Goal: Information Seeking & Learning: Learn about a topic

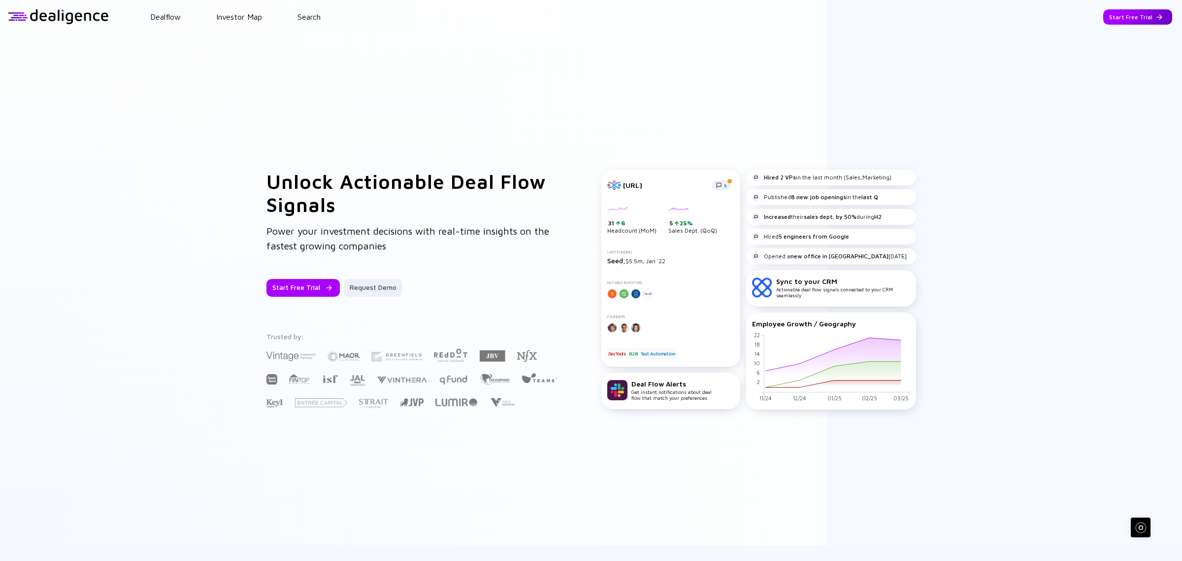
click at [1103, 19] on div "Start Free Trial" at bounding box center [1137, 16] width 69 height 15
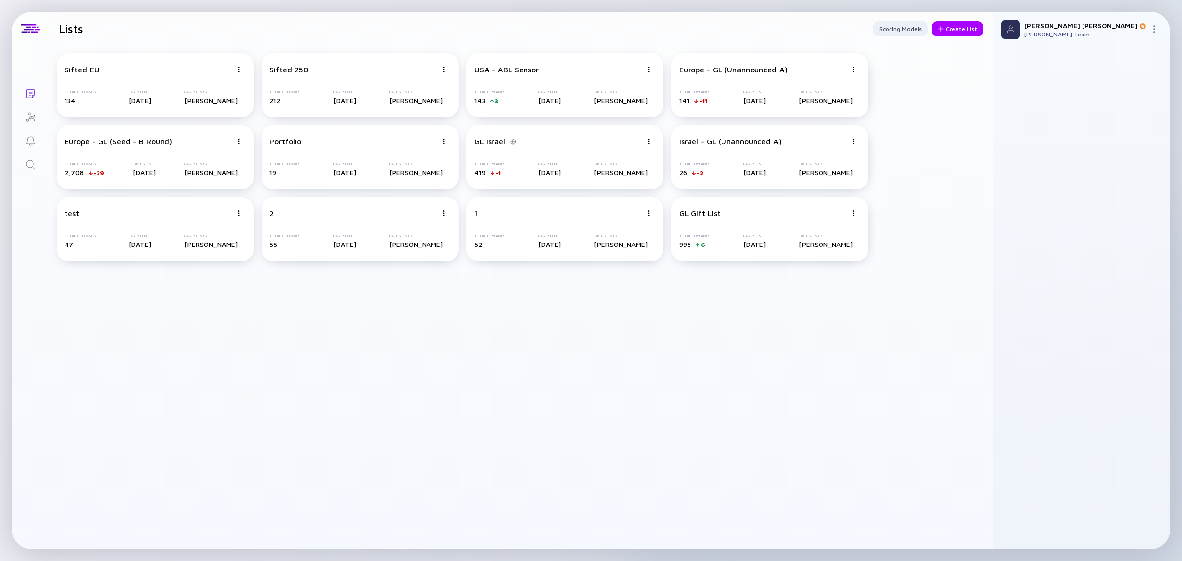
click at [23, 163] on link "Search" at bounding box center [30, 164] width 37 height 24
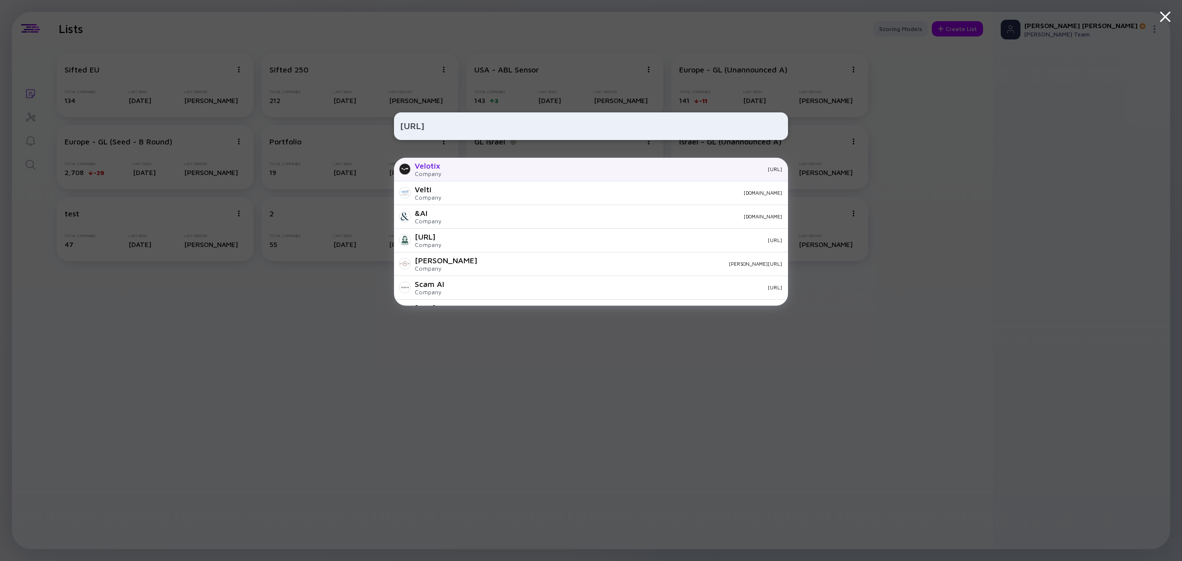
type input "[URL]"
click at [456, 171] on div "[URL]" at bounding box center [615, 169] width 333 height 6
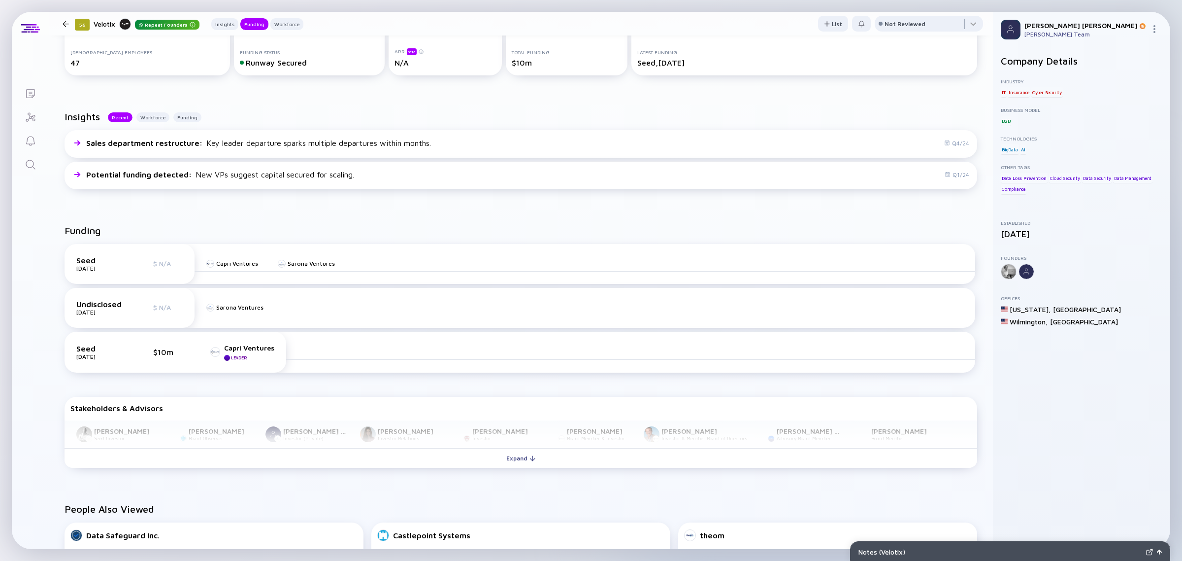
scroll to position [169, 0]
click at [395, 472] on div "Funding Seed [DATE] $ N/A Capri Ventures Sarona Ventures Undisclosed [DATE] $ N…" at bounding box center [521, 347] width 944 height 278
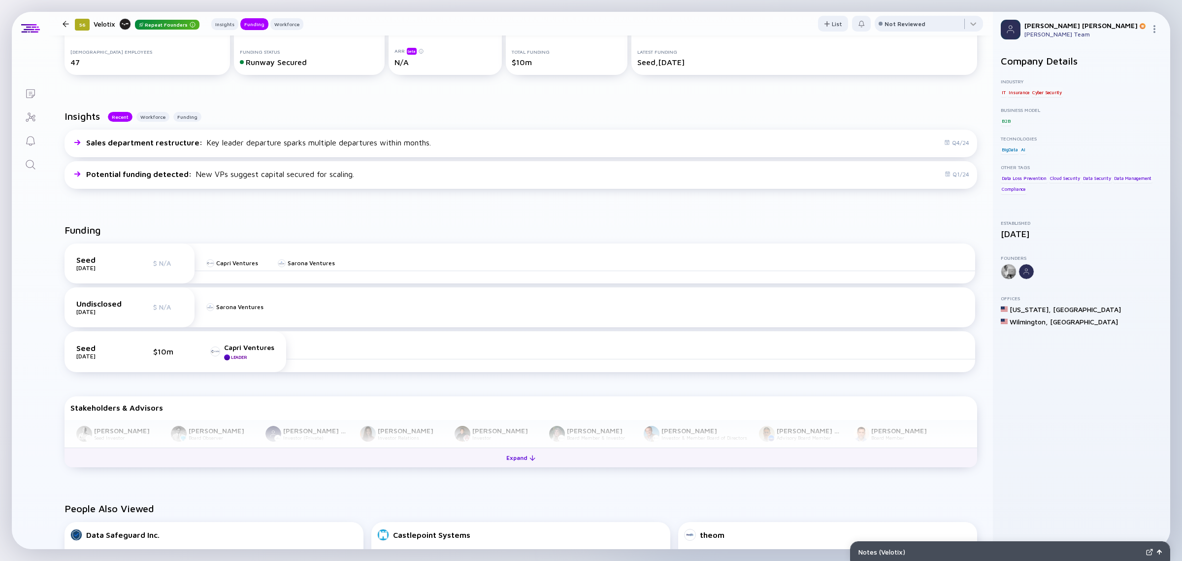
click at [395, 465] on button "Expand" at bounding box center [521, 457] width 913 height 20
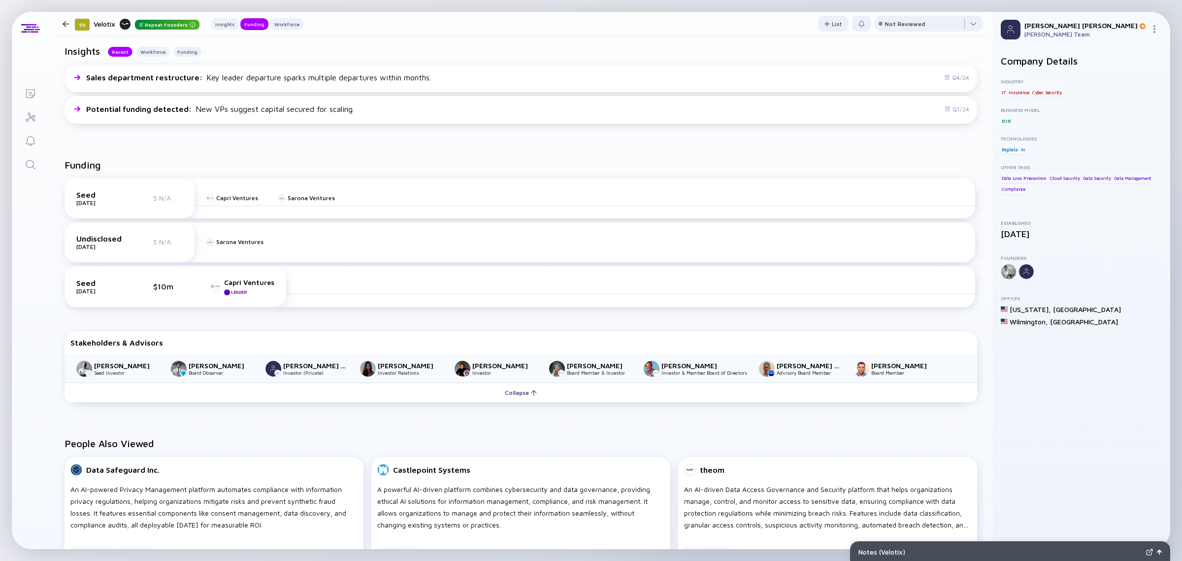
scroll to position [246, 0]
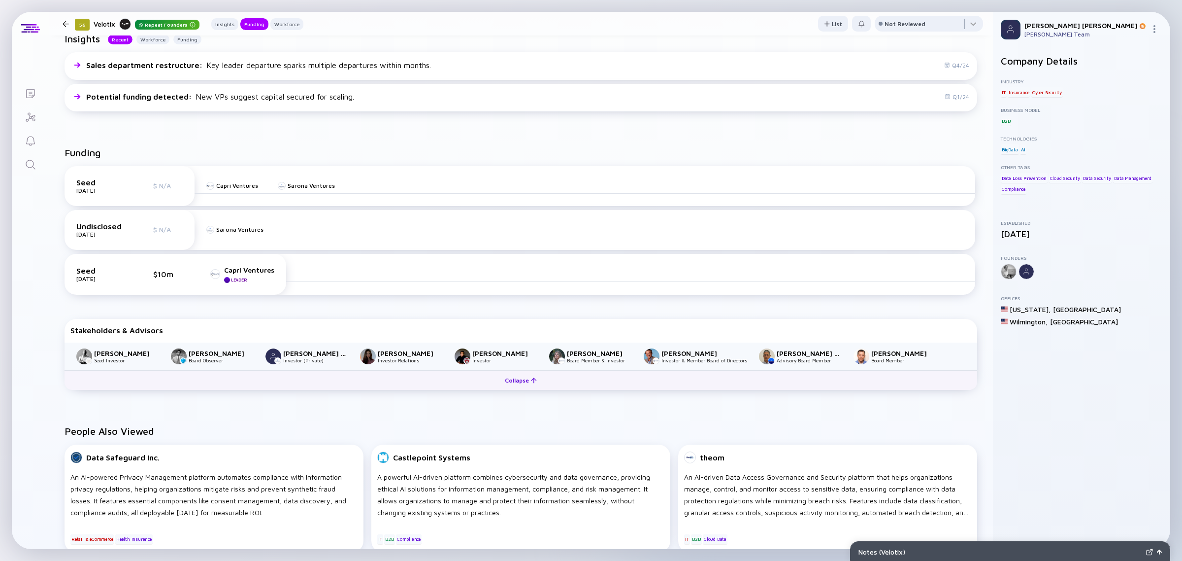
click at [515, 377] on div "Collapse" at bounding box center [521, 379] width 44 height 15
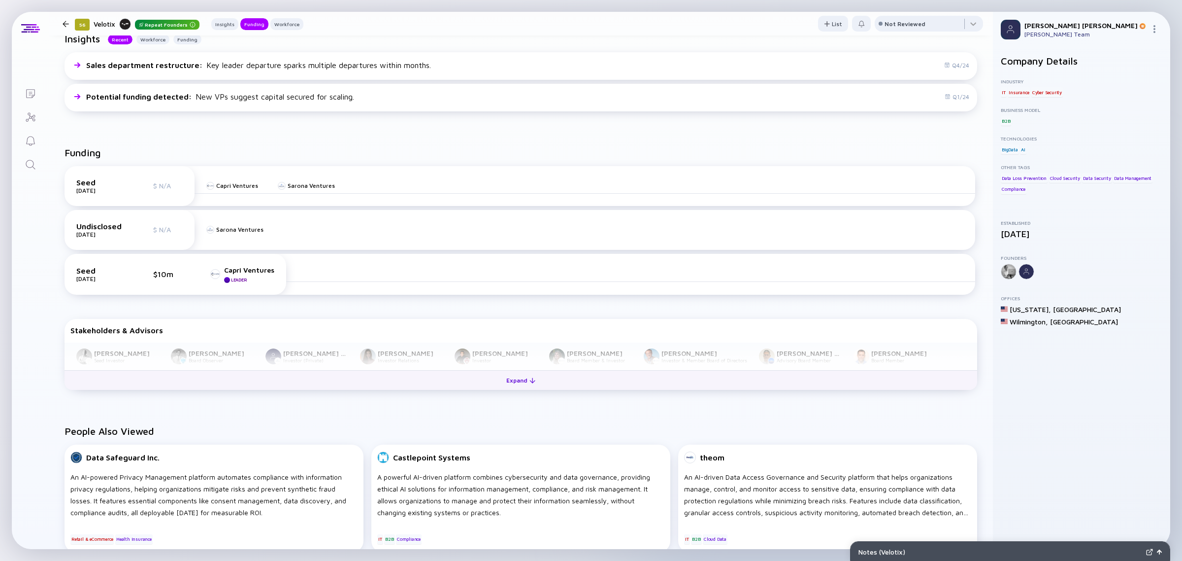
click at [515, 377] on div "Expand" at bounding box center [520, 379] width 41 height 15
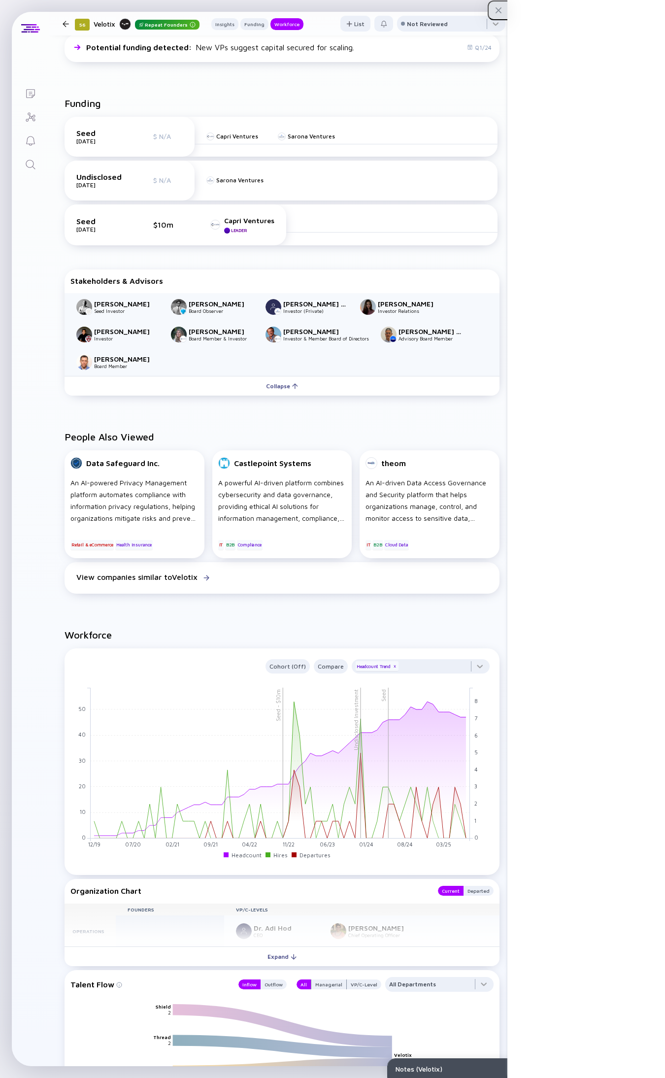
scroll to position [292, 0]
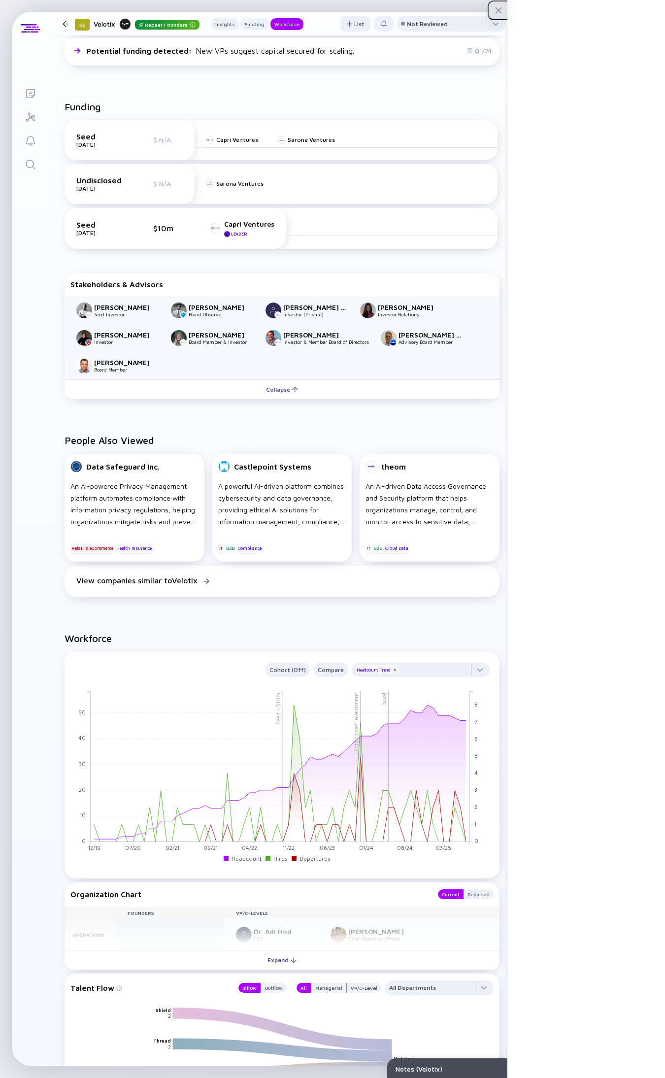
click at [35, 168] on icon "Search" at bounding box center [31, 165] width 12 height 12
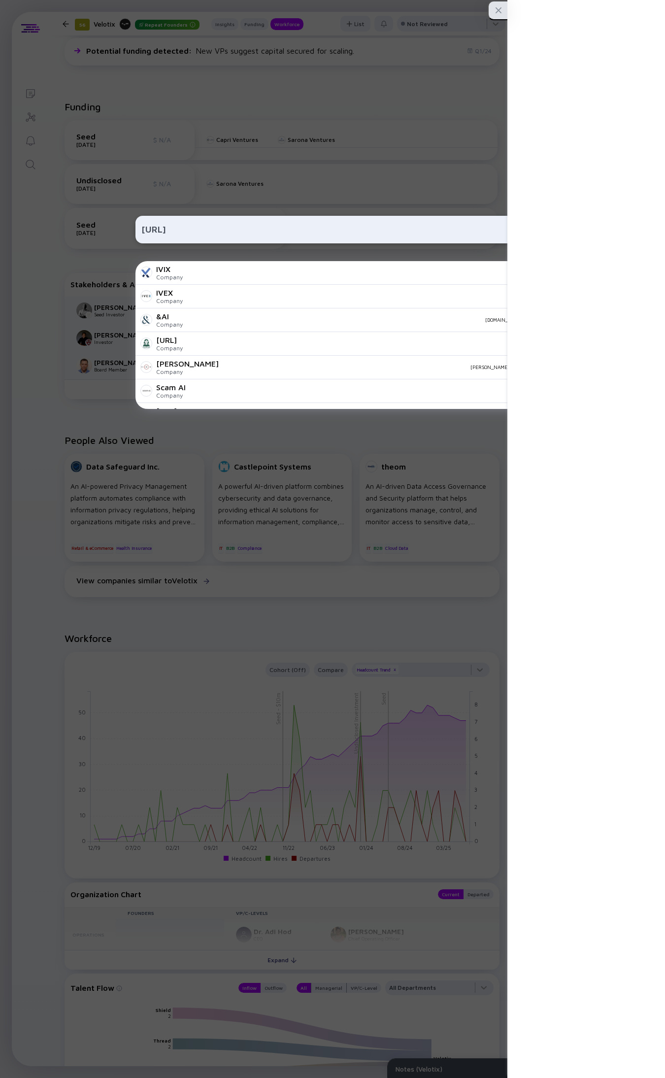
type input "[URL]"
click at [217, 279] on div "IVIX Company [URL]" at bounding box center [332, 273] width 394 height 24
